Goal: Transaction & Acquisition: Purchase product/service

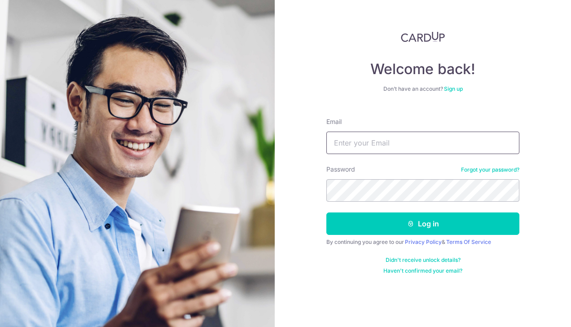
click at [401, 143] on input "Email" at bounding box center [422, 142] width 193 height 22
type input "teelingli@hotmail.com"
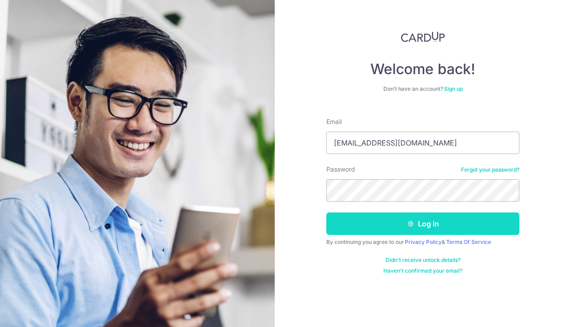
click at [415, 223] on button "Log in" at bounding box center [422, 223] width 193 height 22
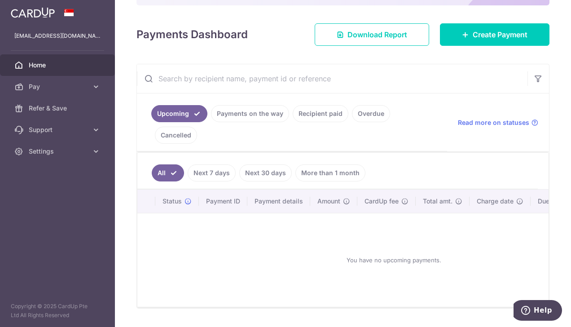
scroll to position [113, 0]
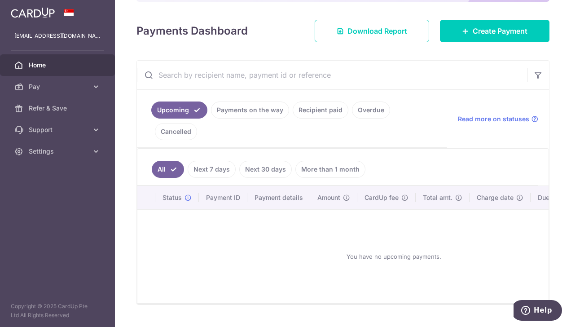
click at [259, 109] on link "Payments on the way" at bounding box center [250, 109] width 78 height 17
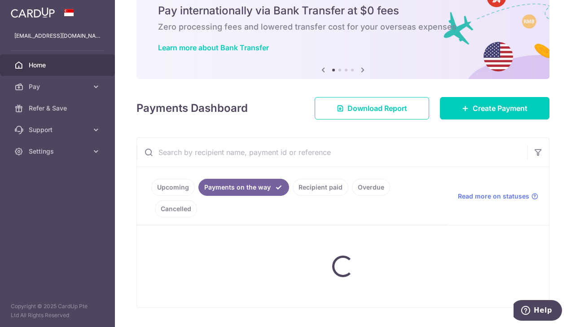
scroll to position [76, 0]
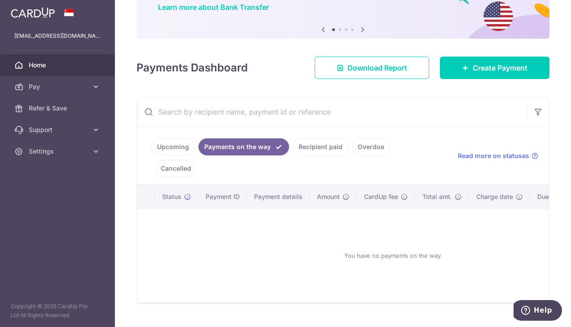
click at [321, 144] on link "Recipient paid" at bounding box center [320, 146] width 56 height 17
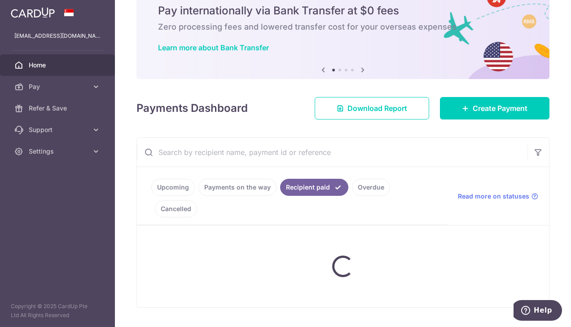
scroll to position [113, 0]
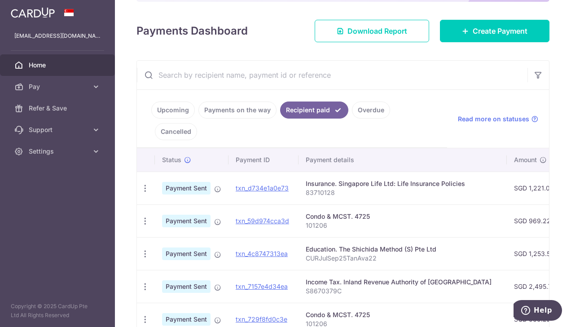
click at [283, 74] on input "text" at bounding box center [332, 75] width 390 height 29
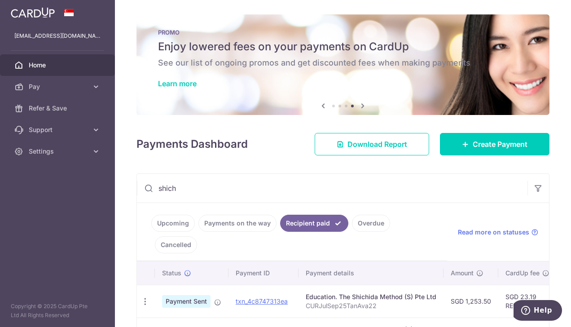
scroll to position [45, 0]
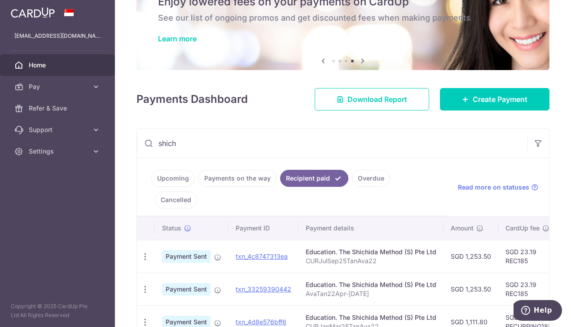
type input "shich"
click at [370, 175] on link "Overdue" at bounding box center [371, 178] width 38 height 17
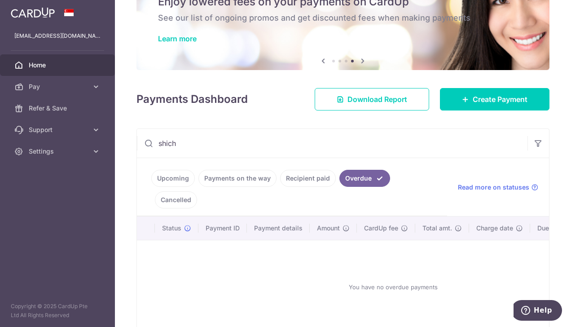
click at [197, 191] on link "Cancelled" at bounding box center [176, 199] width 42 height 17
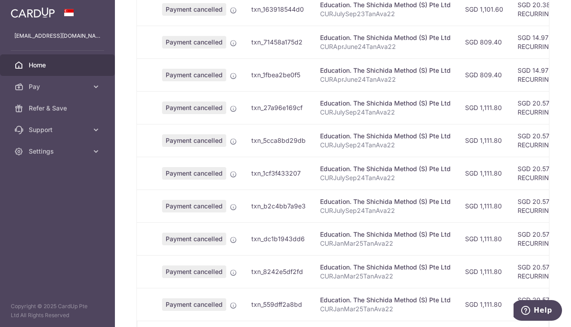
scroll to position [314, 0]
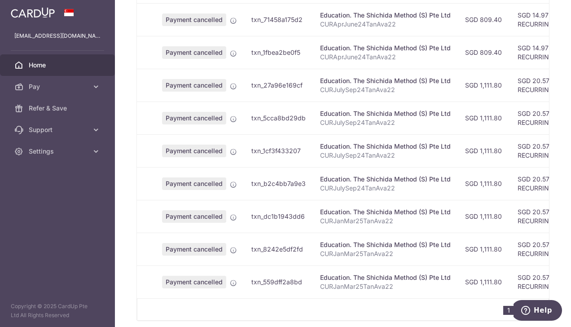
click at [518, 304] on link "2" at bounding box center [522, 309] width 11 height 11
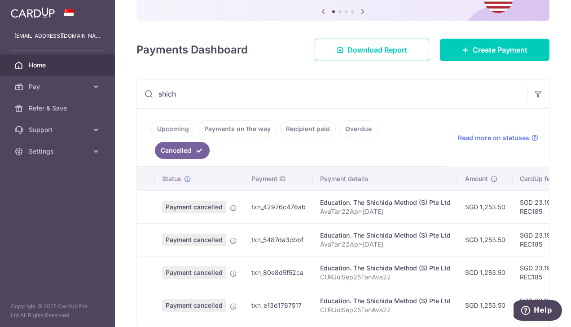
scroll to position [81, 0]
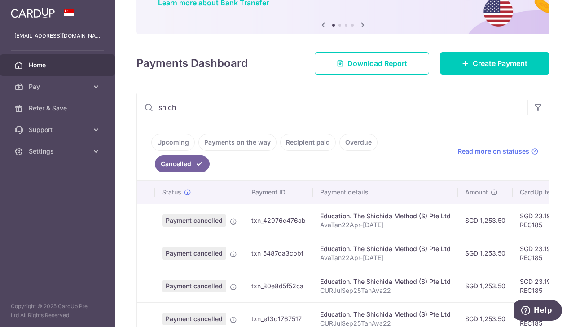
click at [46, 63] on span "Home" at bounding box center [58, 65] width 59 height 9
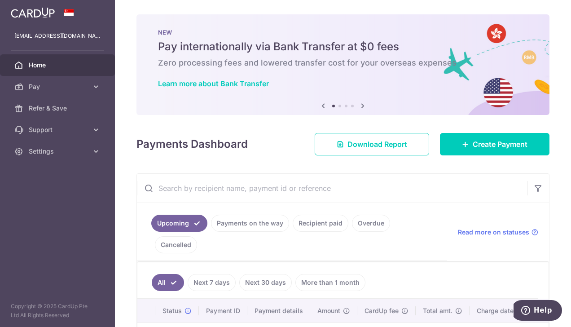
click at [360, 104] on icon at bounding box center [362, 105] width 11 height 11
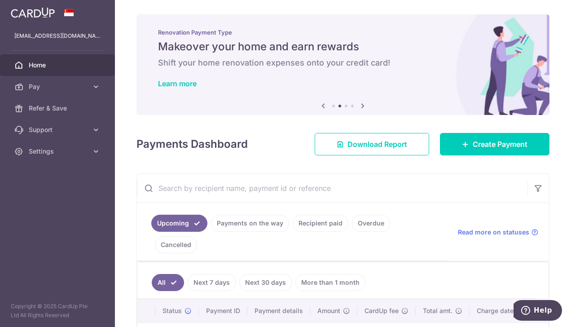
click at [360, 104] on icon at bounding box center [362, 105] width 11 height 11
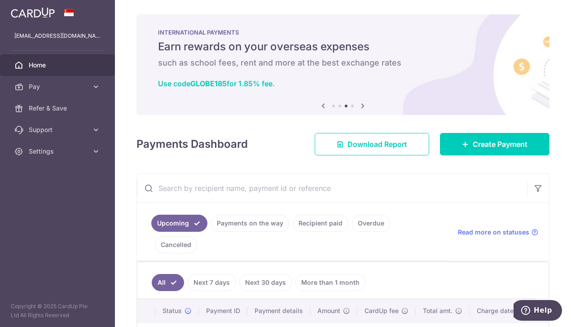
click at [360, 104] on icon at bounding box center [362, 105] width 11 height 11
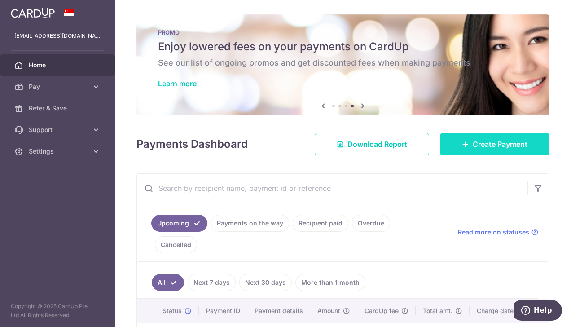
click at [479, 148] on span "Create Payment" at bounding box center [499, 144] width 55 height 11
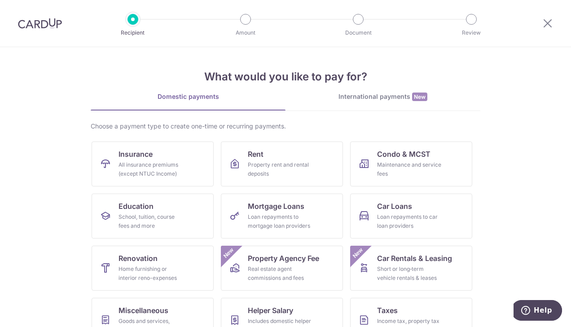
scroll to position [45, 0]
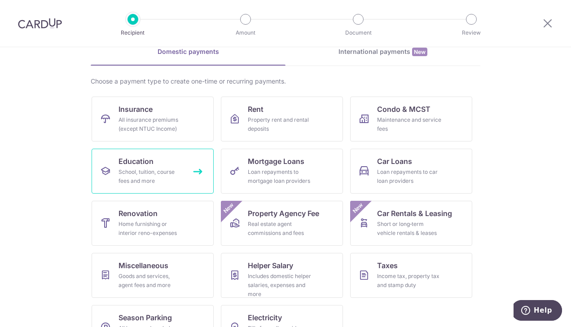
click at [142, 165] on span "Education" at bounding box center [135, 161] width 35 height 11
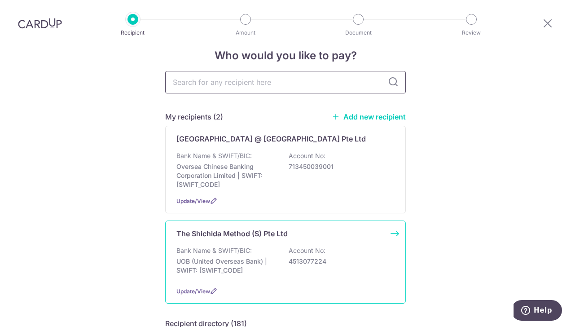
scroll to position [45, 0]
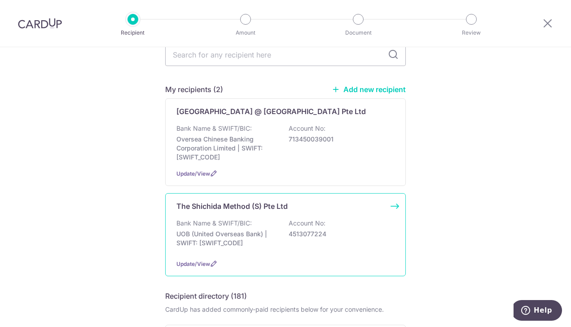
click at [261, 209] on p "The Shichida Method (S) Pte Ltd" at bounding box center [231, 206] width 111 height 11
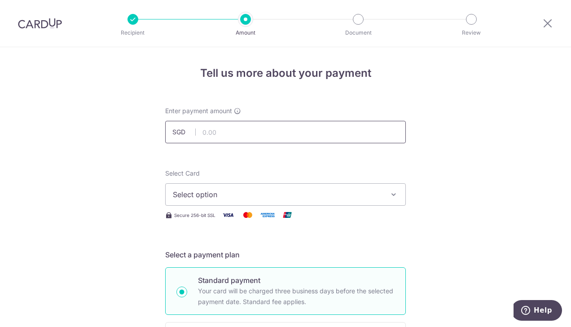
drag, startPoint x: 0, startPoint y: 0, endPoint x: 269, endPoint y: 129, distance: 298.6
click at [269, 129] on input "text" at bounding box center [285, 132] width 240 height 22
type input "1,253.50"
type input "AvaTan22Oct-Dec2025"
type input "OFF225"
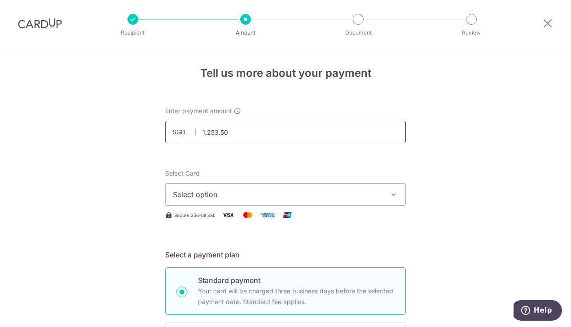
scroll to position [250, 0]
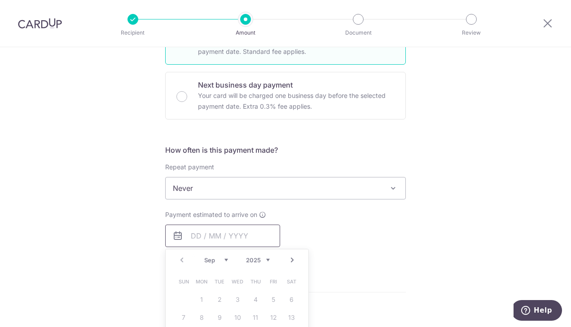
type input "1,253.50"
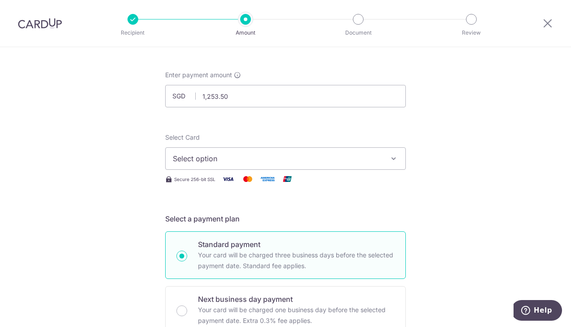
scroll to position [26, 0]
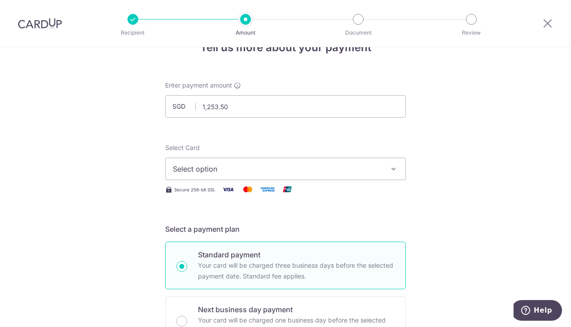
click at [320, 170] on span "Select option" at bounding box center [277, 168] width 209 height 11
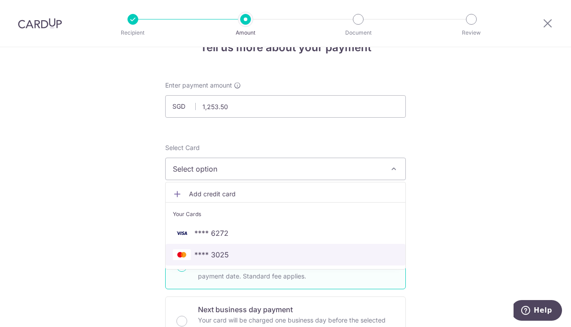
click at [236, 255] on span "**** 3025" at bounding box center [285, 254] width 225 height 11
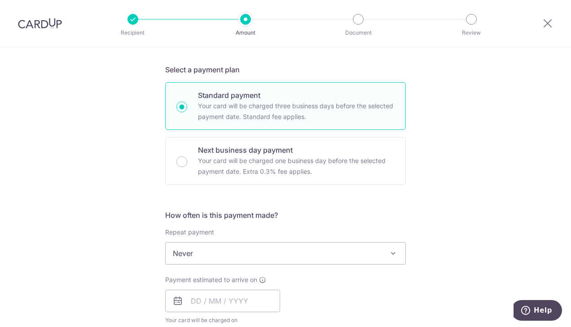
scroll to position [205, 0]
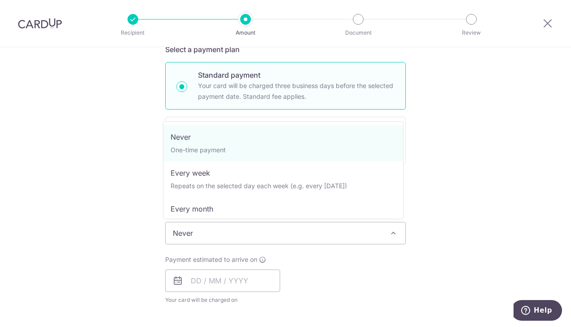
click at [319, 230] on span "Never" at bounding box center [286, 233] width 240 height 22
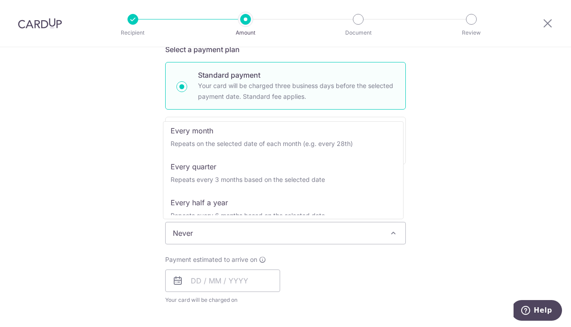
scroll to position [90, 0]
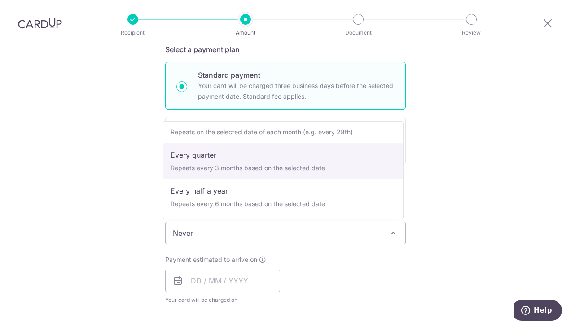
select select "4"
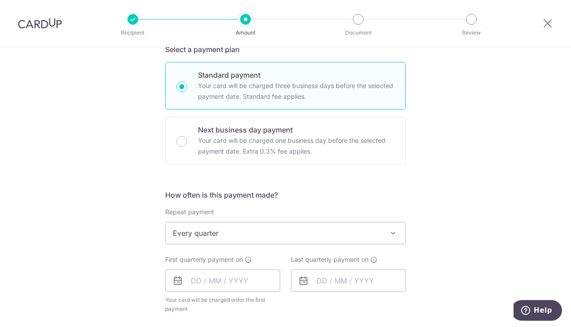
click at [473, 200] on div "Tell us more about your payment Enter payment amount SGD 1,253.50 1253.50 Selec…" at bounding box center [285, 272] width 571 height 861
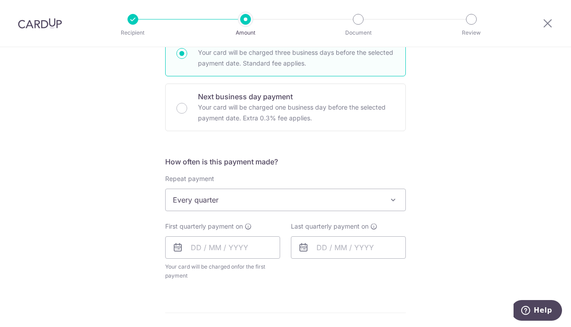
scroll to position [250, 0]
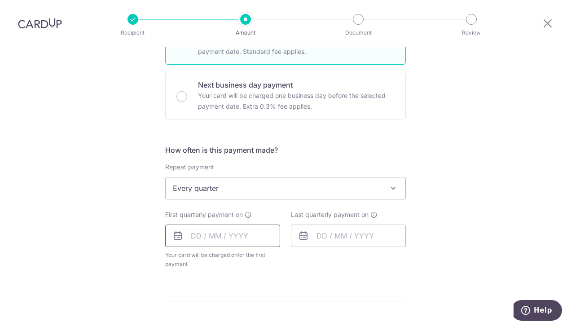
click at [214, 236] on input "text" at bounding box center [222, 235] width 115 height 22
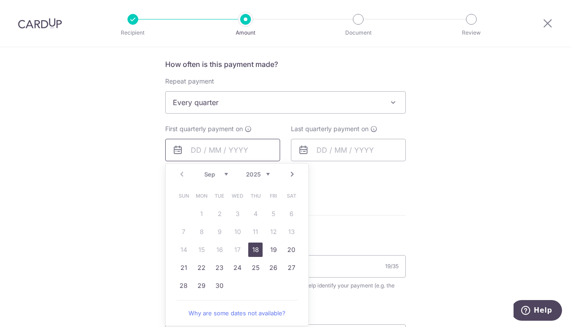
scroll to position [340, 0]
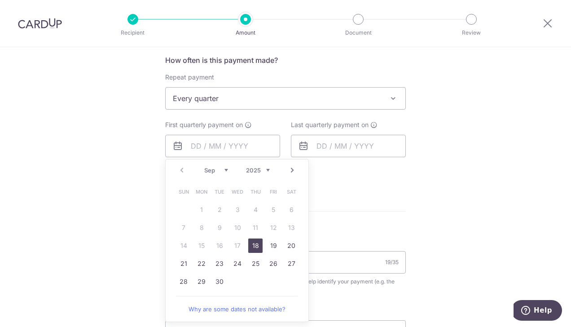
click at [251, 243] on link "18" at bounding box center [255, 245] width 14 height 14
type input "[DATE]"
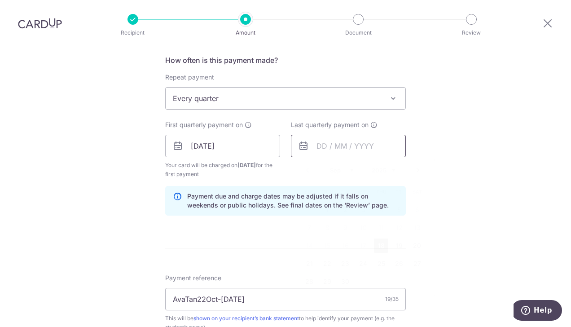
click at [323, 144] on input "text" at bounding box center [348, 146] width 115 height 22
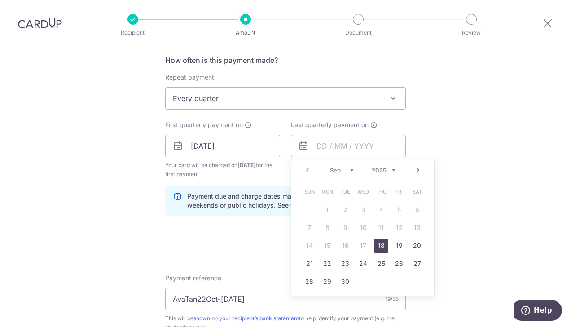
click at [415, 168] on link "Next" at bounding box center [417, 170] width 11 height 11
click at [377, 243] on link "18" at bounding box center [381, 245] width 14 height 14
type input "18/12/2025"
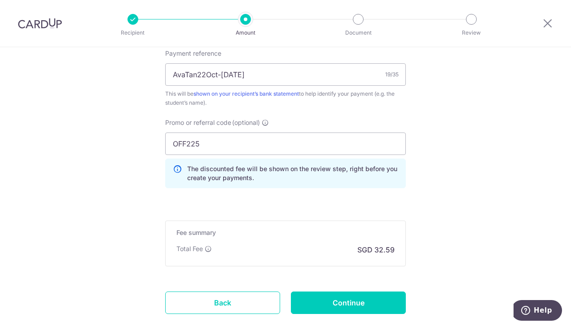
scroll to position [609, 0]
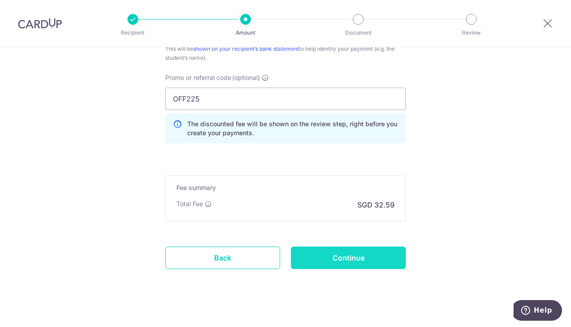
click at [353, 257] on input "Continue" at bounding box center [348, 257] width 115 height 22
type input "Create Schedule"
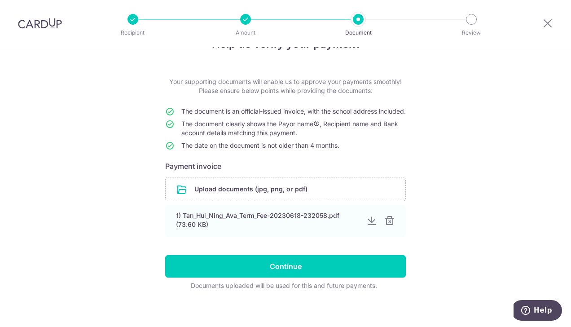
scroll to position [43, 0]
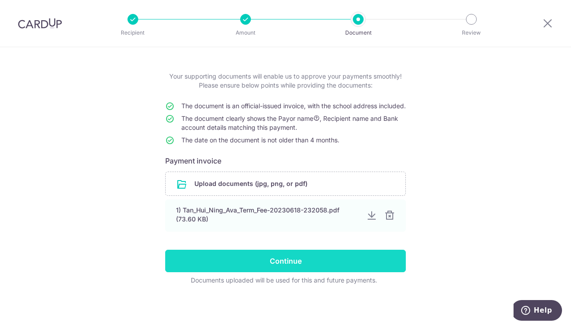
click at [311, 263] on input "Continue" at bounding box center [285, 260] width 240 height 22
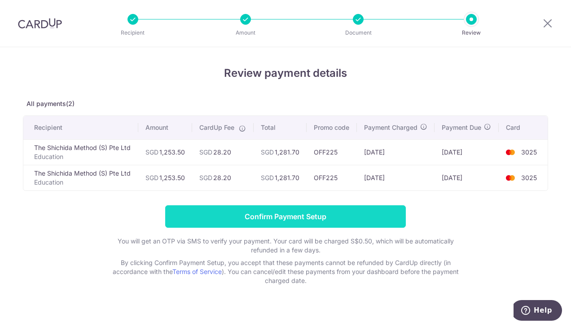
click at [325, 221] on input "Confirm Payment Setup" at bounding box center [285, 216] width 240 height 22
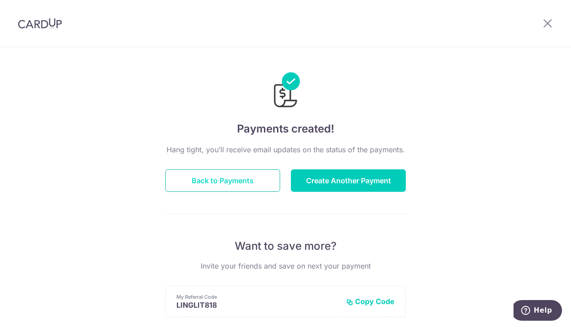
click at [204, 181] on button "Back to Payments" at bounding box center [222, 180] width 115 height 22
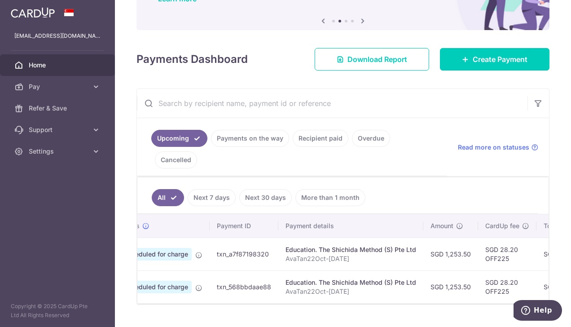
scroll to position [0, 18]
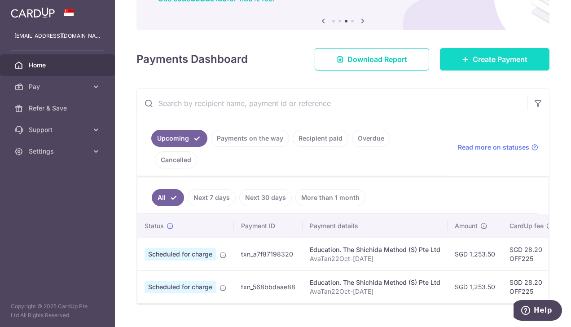
click at [462, 60] on icon at bounding box center [465, 59] width 7 height 7
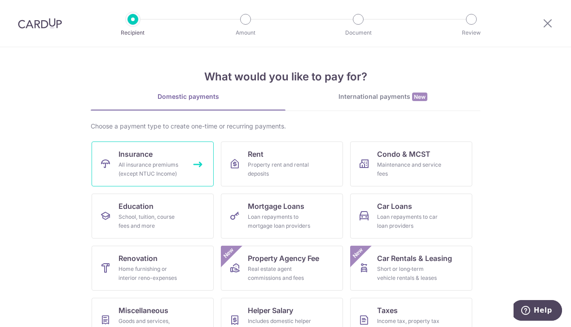
click at [167, 169] on div "All insurance premiums (except NTUC Income)" at bounding box center [150, 169] width 65 height 18
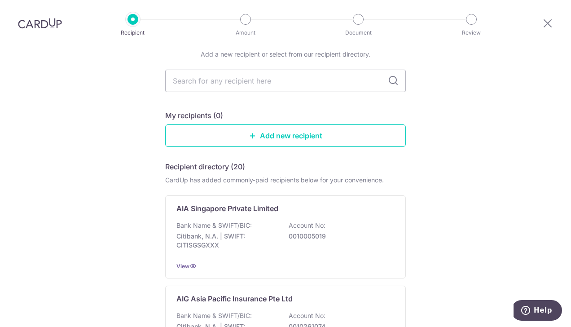
scroll to position [135, 0]
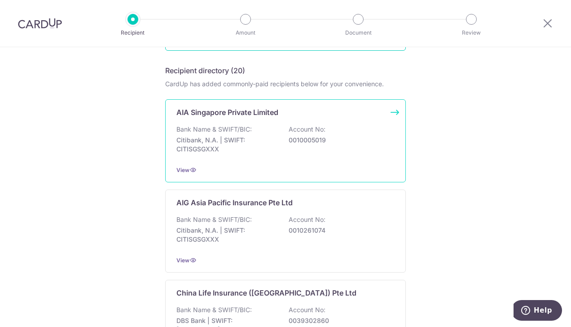
click at [190, 151] on p "Citibank, N.A. | SWIFT: CITISGSGXXX" at bounding box center [226, 144] width 100 height 18
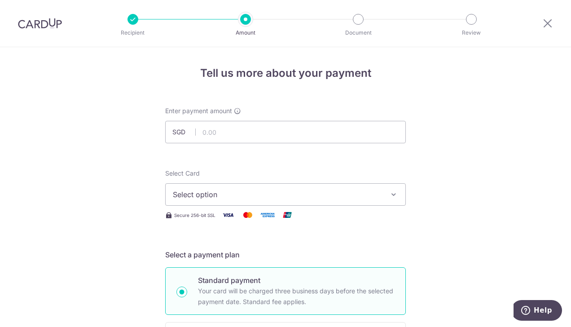
click at [208, 192] on span "Select option" at bounding box center [277, 194] width 209 height 11
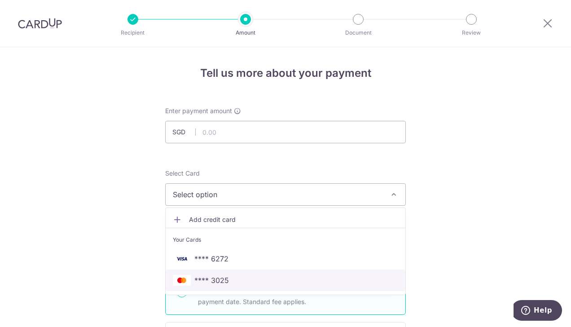
drag, startPoint x: 214, startPoint y: 276, endPoint x: 218, endPoint y: 262, distance: 15.5
click at [214, 276] on span "**** 3025" at bounding box center [211, 280] width 35 height 11
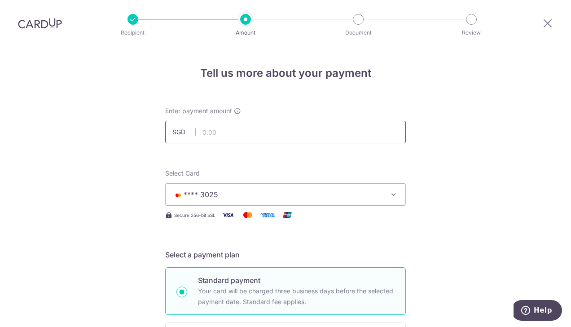
click at [236, 137] on input "text" at bounding box center [285, 132] width 240 height 22
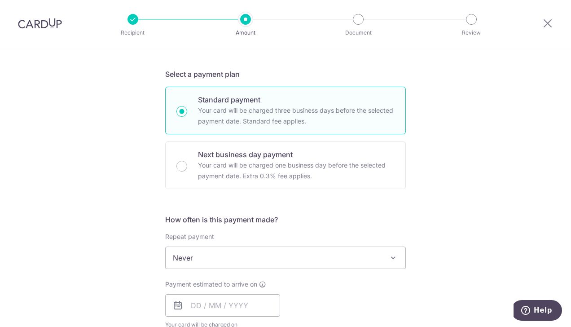
scroll to position [224, 0]
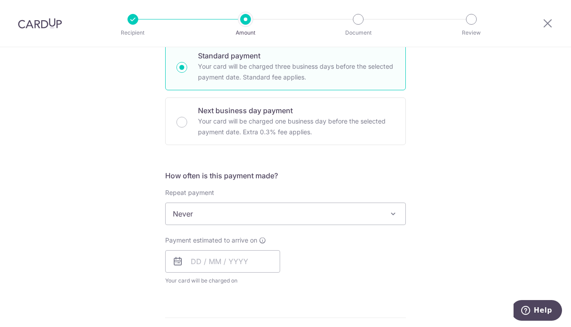
click at [339, 214] on span "Never" at bounding box center [286, 214] width 240 height 22
type input "1,210.00"
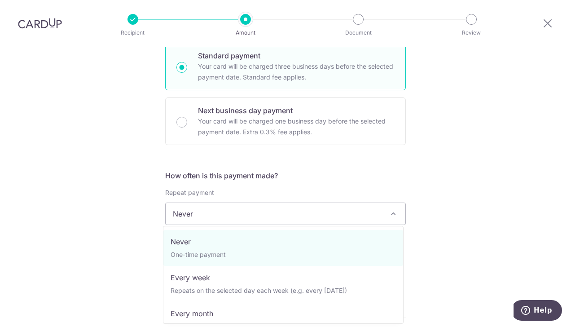
click at [339, 214] on span "Never" at bounding box center [286, 214] width 240 height 22
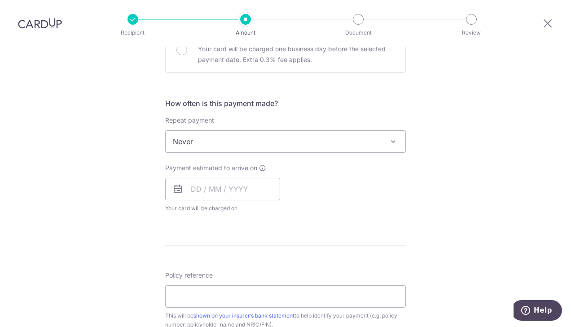
scroll to position [314, 0]
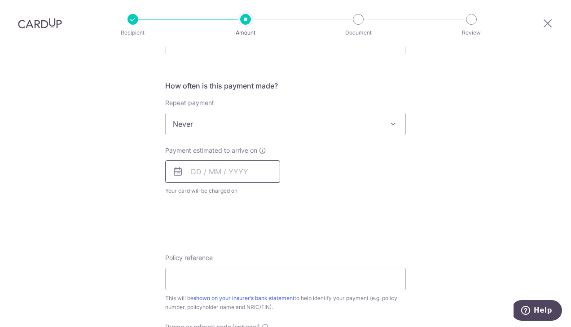
click at [215, 168] on input "text" at bounding box center [222, 171] width 115 height 22
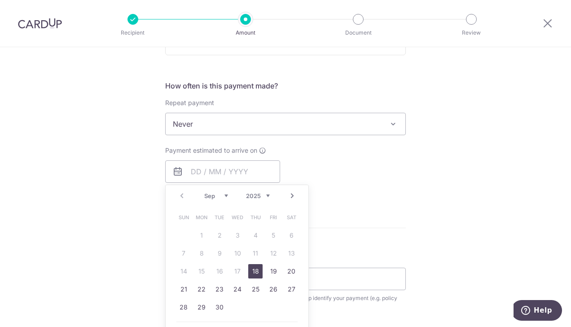
click at [256, 272] on link "18" at bounding box center [255, 271] width 14 height 14
type input "[DATE]"
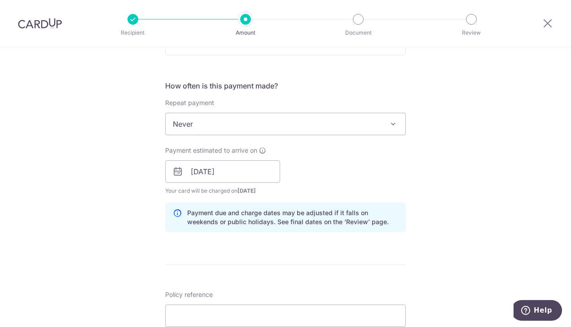
click at [407, 241] on div "Tell us more about your payment Enter payment amount SGD 1,210.00 1210.00 Selec…" at bounding box center [285, 157] width 571 height 848
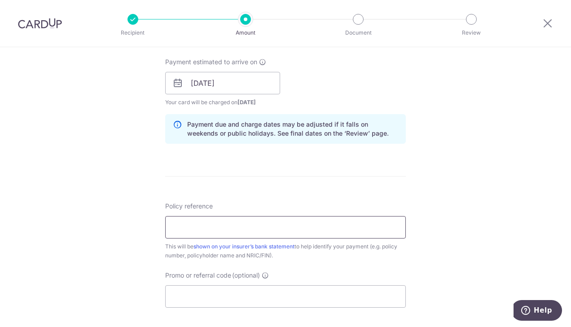
scroll to position [404, 0]
click at [308, 223] on input "Policy reference" at bounding box center [285, 225] width 240 height 22
type input "L548243109"
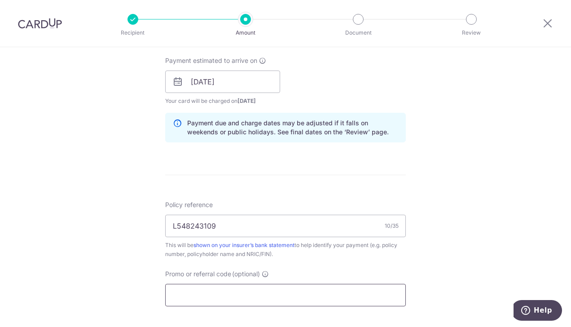
click at [285, 290] on input "Promo or referral code (optional)" at bounding box center [285, 295] width 240 height 22
type input "OFF225"
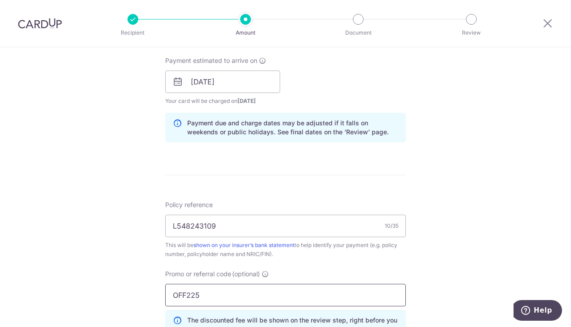
scroll to position [250, 0]
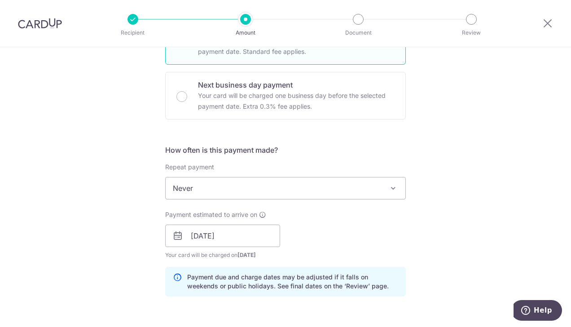
click at [434, 237] on div "Tell us more about your payment Enter payment amount SGD 1,210.00 1210.00 Selec…" at bounding box center [285, 241] width 571 height 889
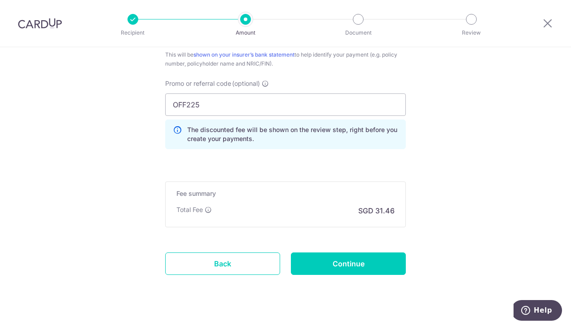
scroll to position [607, 0]
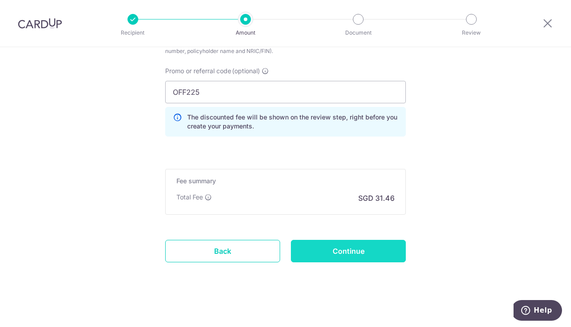
click at [348, 251] on input "Continue" at bounding box center [348, 251] width 115 height 22
type input "Create Schedule"
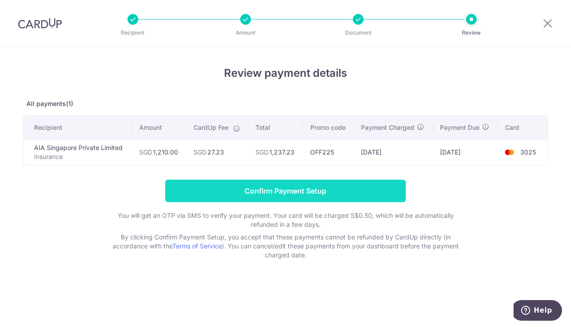
click at [328, 188] on input "Confirm Payment Setup" at bounding box center [285, 190] width 240 height 22
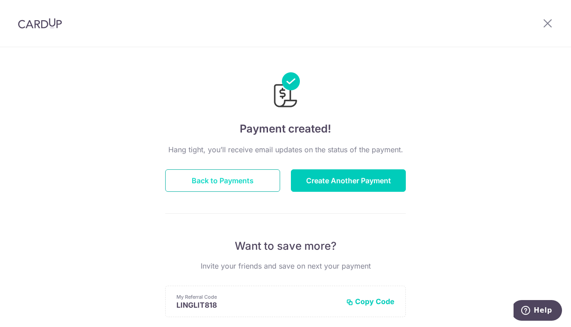
click at [241, 183] on button "Back to Payments" at bounding box center [222, 180] width 115 height 22
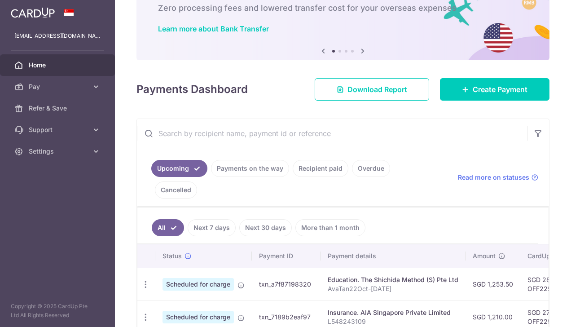
scroll to position [90, 0]
